Goal: Task Accomplishment & Management: Manage account settings

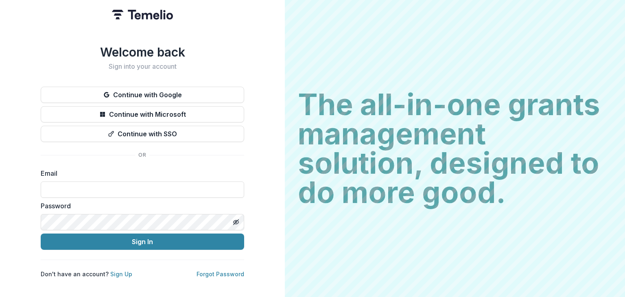
drag, startPoint x: 417, startPoint y: 73, endPoint x: 379, endPoint y: -35, distance: 115.0
click at [0, 17] on div "Welcome back Sign into your account Continue with Google Continue with Microsof…" at bounding box center [142, 148] width 285 height 297
click at [83, 189] on input at bounding box center [142, 189] width 203 height 16
type input "**********"
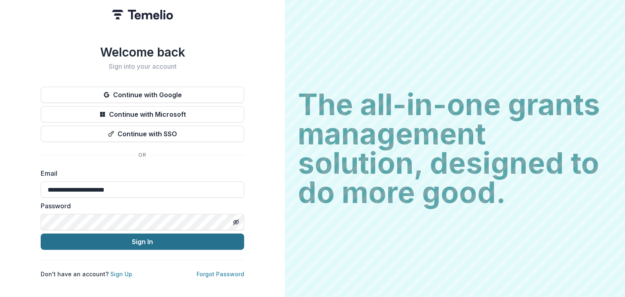
click at [116, 235] on button "Sign In" at bounding box center [142, 242] width 203 height 16
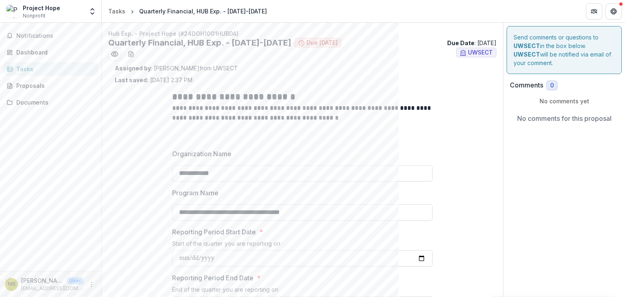
click at [334, 78] on div "Assigned by : [PERSON_NAME] from UWSECT Last saved: [DATE] 2:37 PM" at bounding box center [302, 74] width 375 height 20
